Goal: Task Accomplishment & Management: Manage account settings

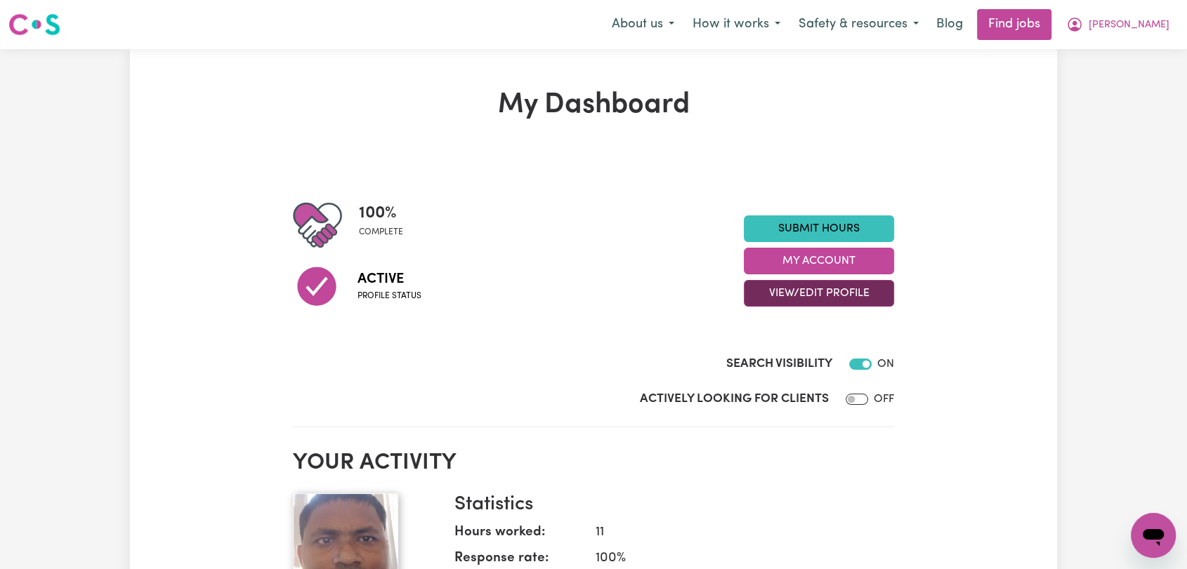
click at [829, 301] on button "View/Edit Profile" at bounding box center [819, 293] width 150 height 27
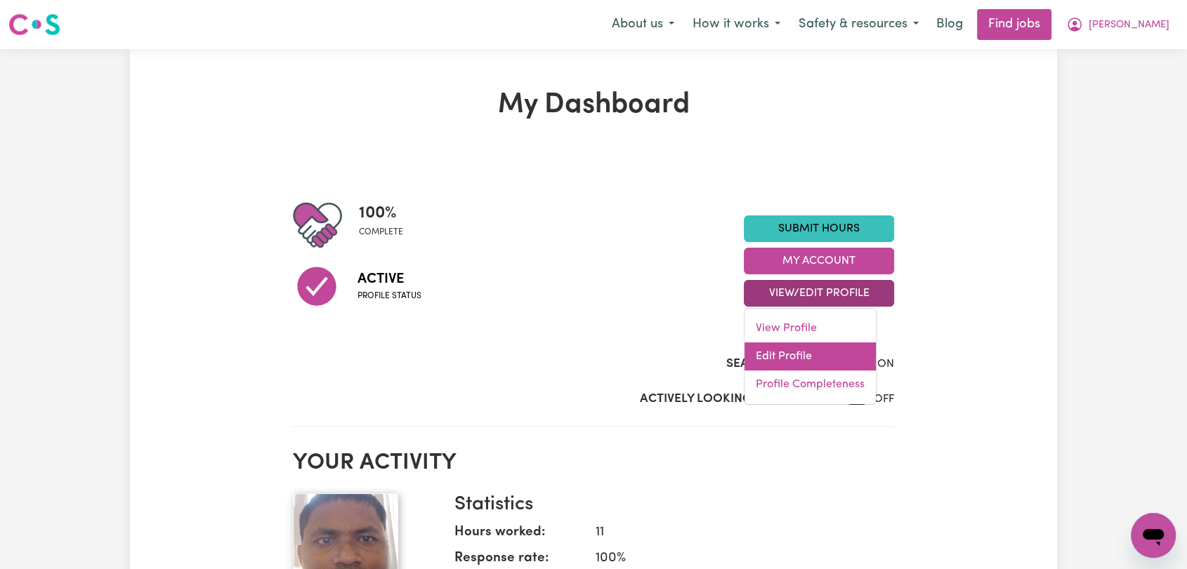
click at [818, 352] on link "Edit Profile" at bounding box center [809, 357] width 131 height 28
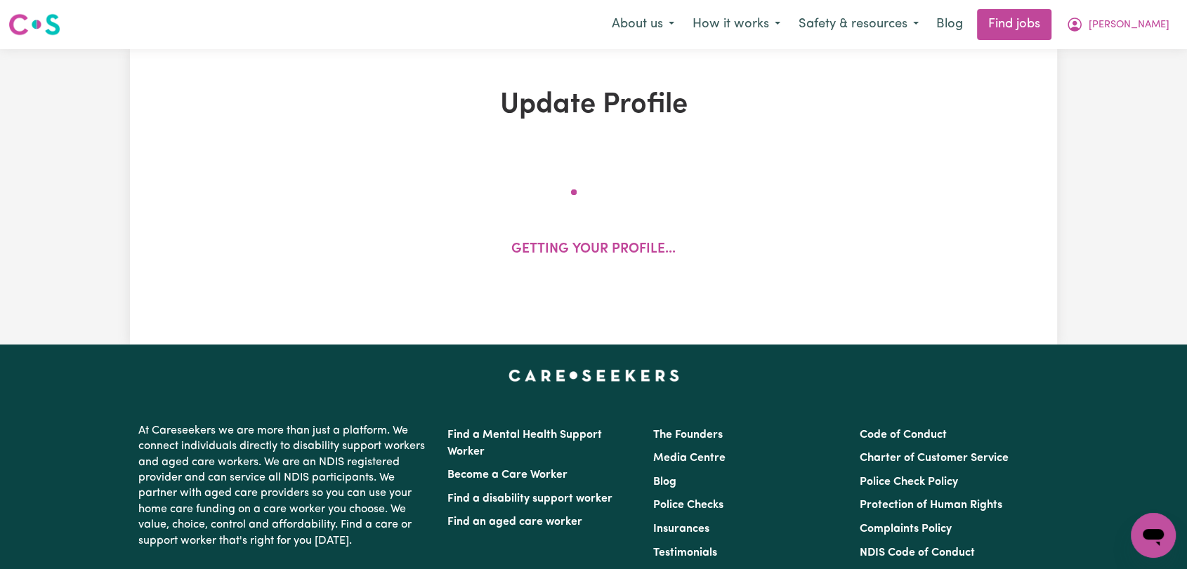
select select "[DEMOGRAPHIC_DATA]"
select select "[DEMOGRAPHIC_DATA] Work Visa"
select select "Studying a healthcare related degree or qualification"
select select "45"
select select "55"
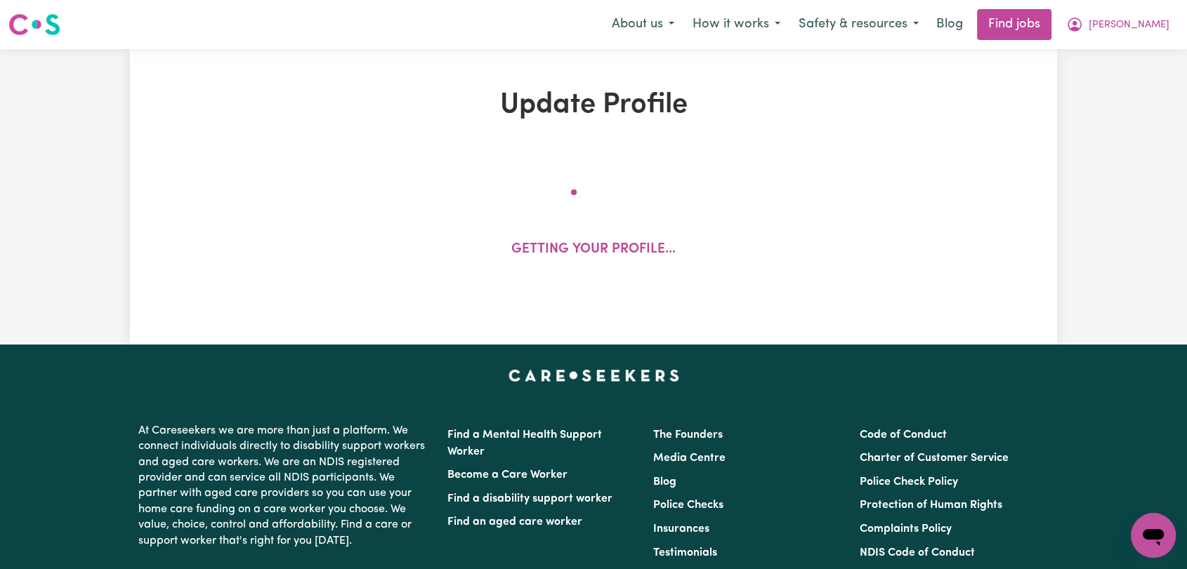
select select "60"
select select "65"
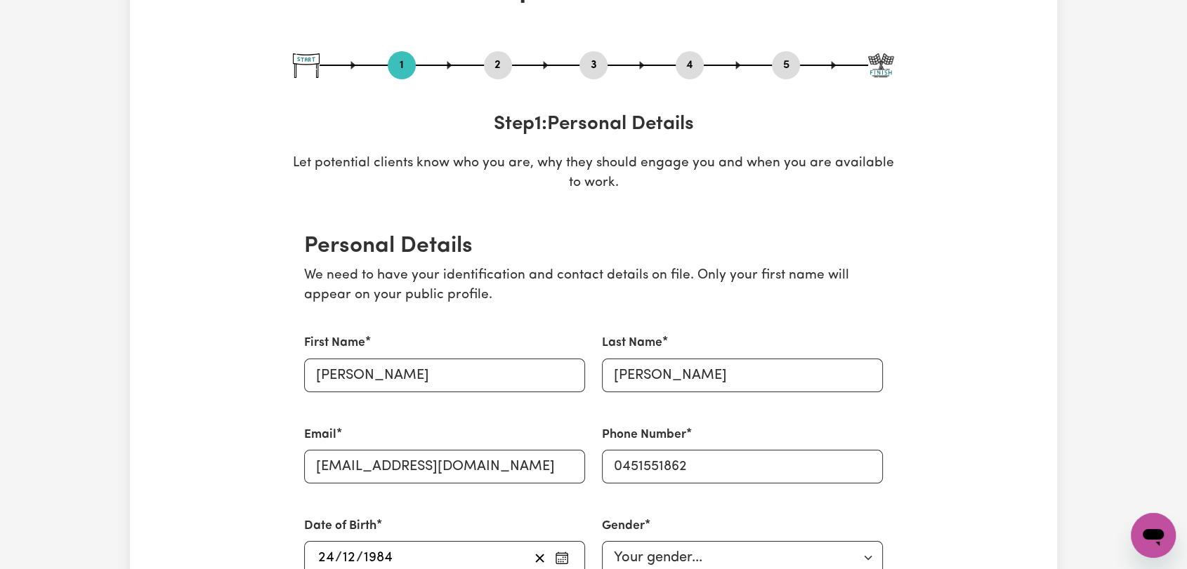
scroll to position [156, 0]
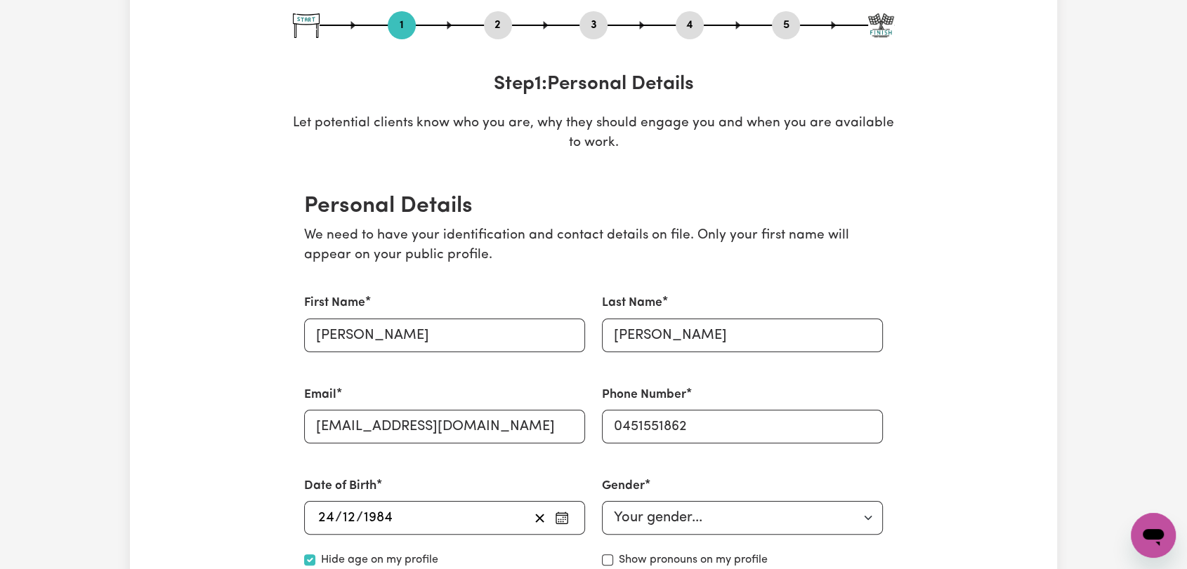
click at [591, 24] on button "3" at bounding box center [593, 25] width 28 height 18
select select "2024"
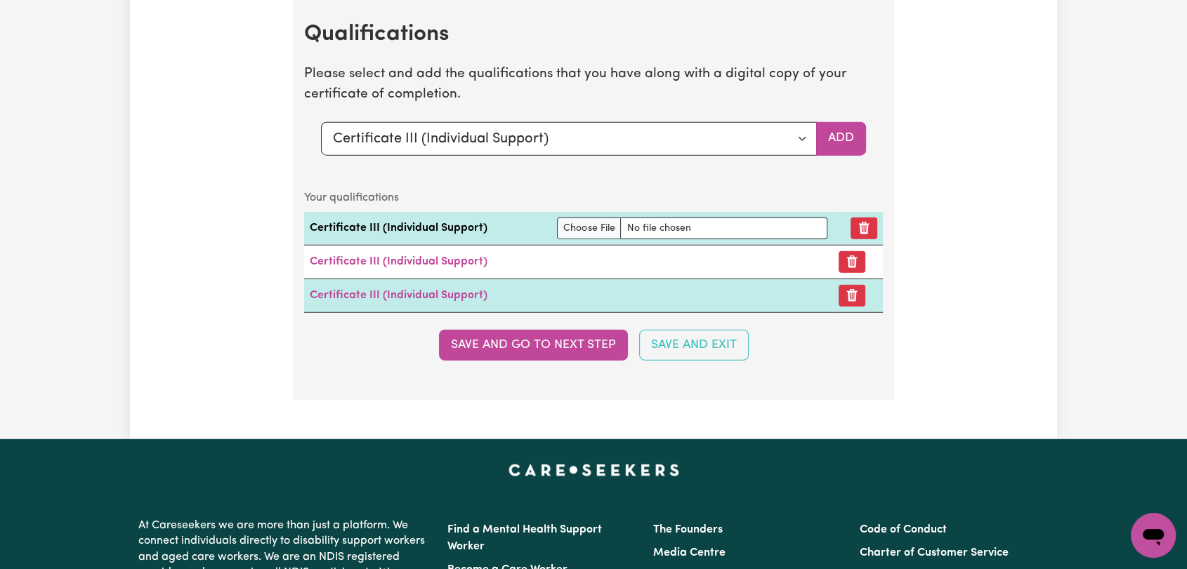
scroll to position [3667, 0]
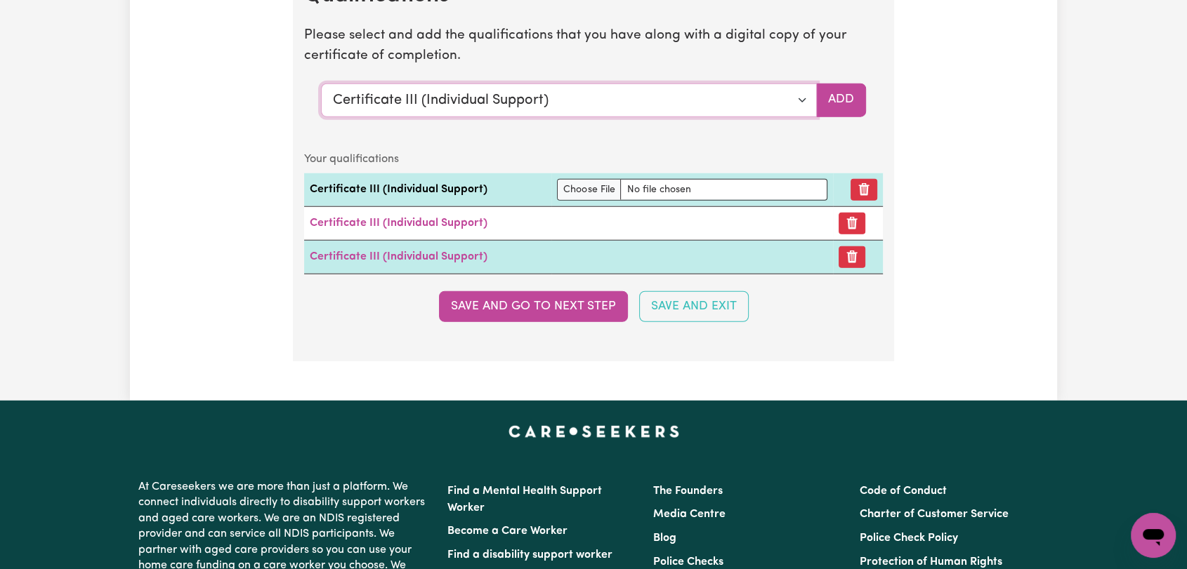
click at [804, 91] on select "Select a qualification to add... Certificate III (Individual Support) Certifica…" at bounding box center [569, 101] width 496 height 34
select select "Certificate IV (Ageing Support)"
click at [321, 84] on select "Select a qualification to add... Certificate III (Individual Support) Certifica…" at bounding box center [569, 101] width 496 height 34
click at [835, 89] on button "Add" at bounding box center [841, 101] width 50 height 34
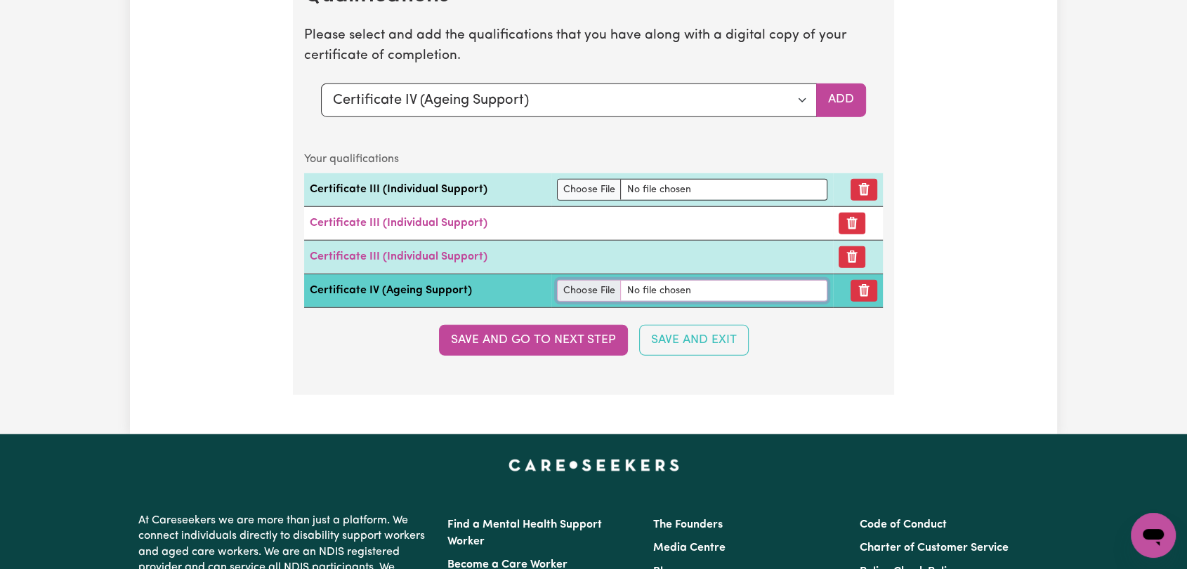
click at [567, 283] on input "file" at bounding box center [692, 291] width 270 height 22
type input "C:\fakepath\[PERSON_NAME] - Certificate IV Ageing.jpg"
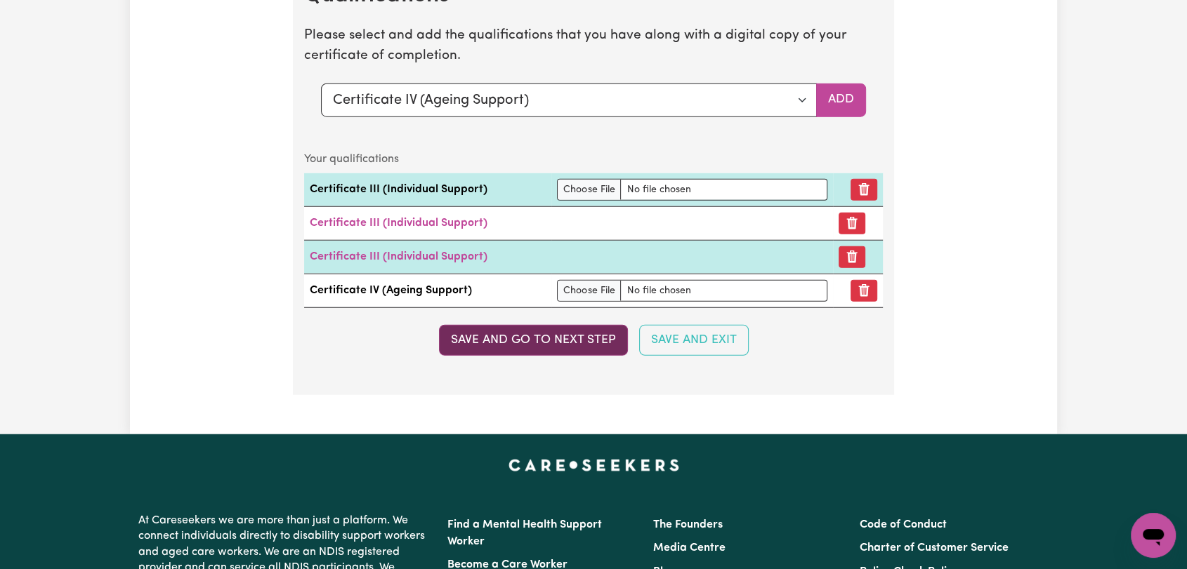
click at [548, 334] on button "Save and go to next step" at bounding box center [533, 340] width 189 height 31
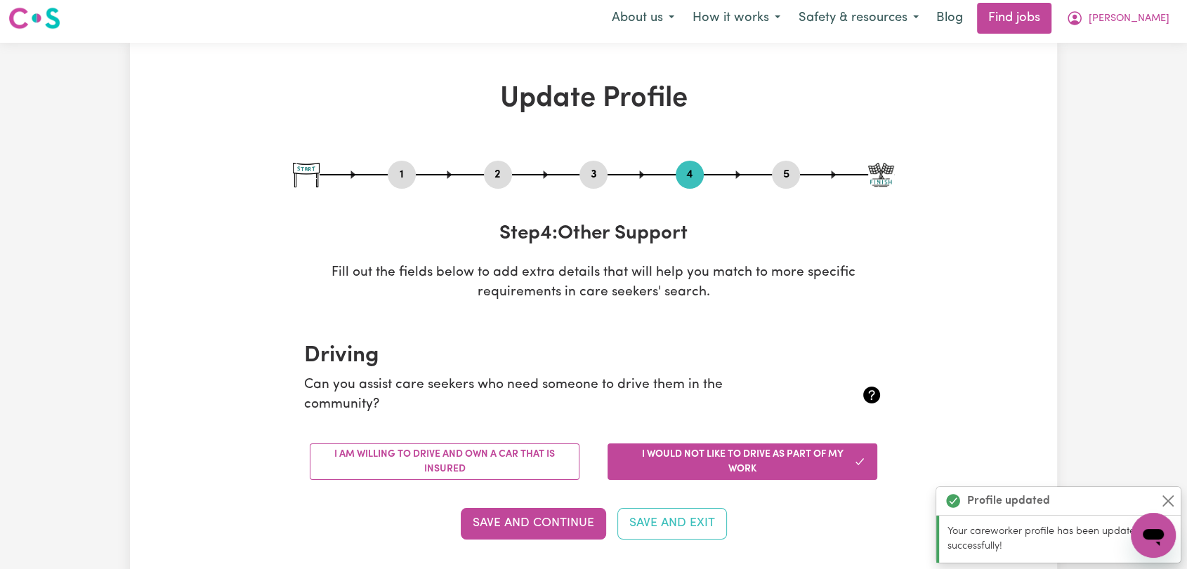
scroll to position [0, 0]
